Goal: Information Seeking & Learning: Learn about a topic

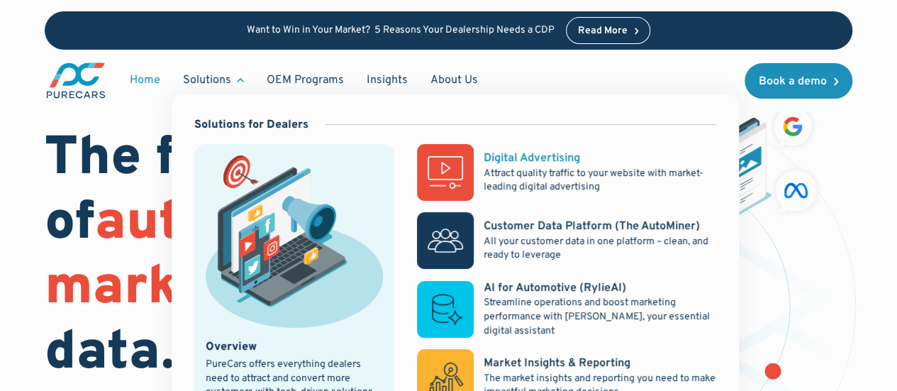
click at [526, 153] on div "Digital Advertising" at bounding box center [532, 158] width 96 height 16
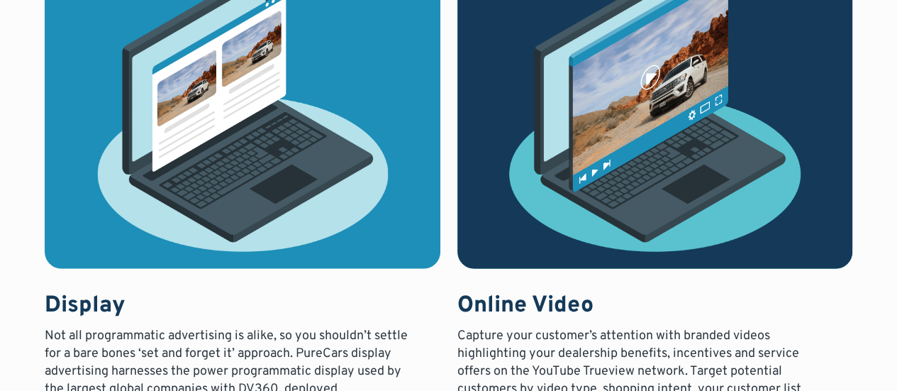
scroll to position [1756, 0]
